Goal: Task Accomplishment & Management: Use online tool/utility

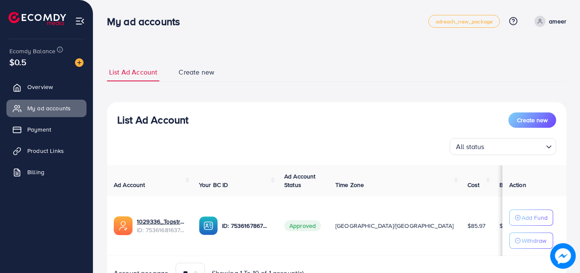
click at [43, 149] on span "Product Links" at bounding box center [45, 151] width 37 height 9
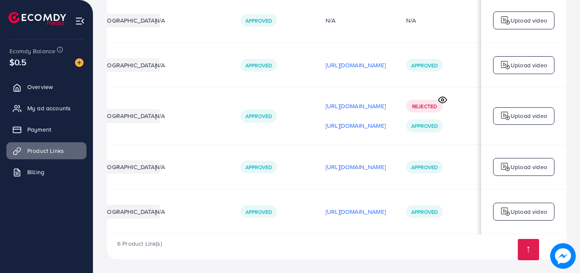
scroll to position [0, 216]
click at [521, 207] on p "Upload video" at bounding box center [529, 212] width 37 height 10
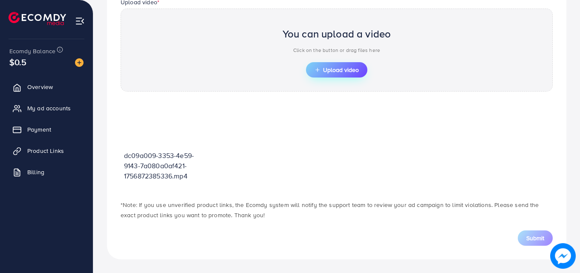
click at [334, 71] on span "Upload video" at bounding box center [337, 70] width 44 height 6
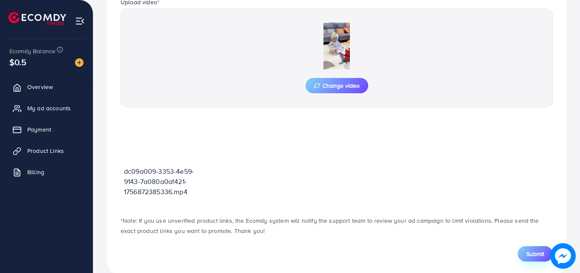
click at [536, 253] on span "Submit" at bounding box center [536, 254] width 18 height 9
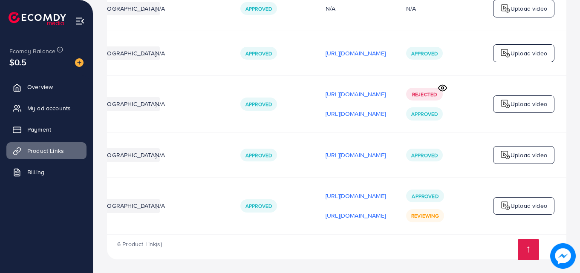
scroll to position [0, 216]
click at [43, 104] on span "My ad accounts" at bounding box center [50, 108] width 43 height 9
